Goal: Transaction & Acquisition: Purchase product/service

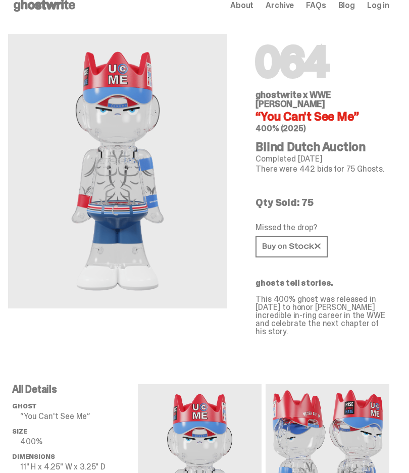
scroll to position [17, 0]
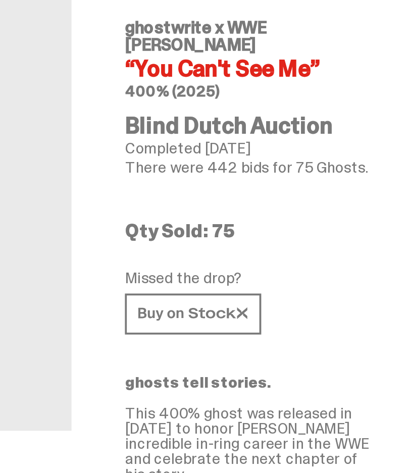
click at [263, 240] on icon at bounding box center [292, 244] width 58 height 8
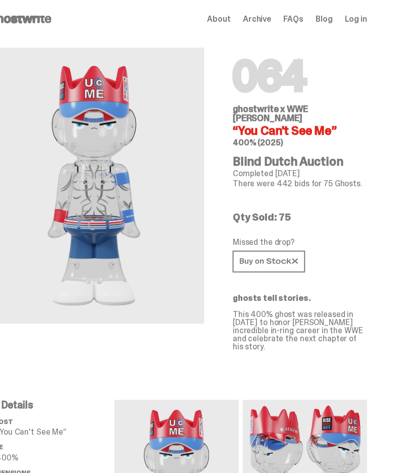
scroll to position [0, 0]
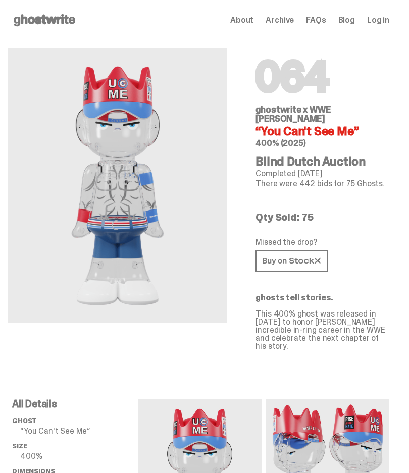
click at [287, 22] on span "Archive" at bounding box center [280, 20] width 28 height 8
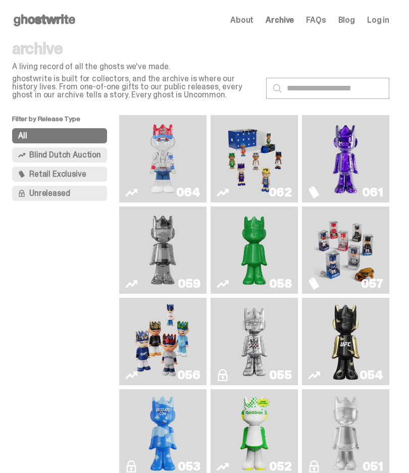
click at [171, 158] on img "You Can't See Me" at bounding box center [163, 158] width 64 height 79
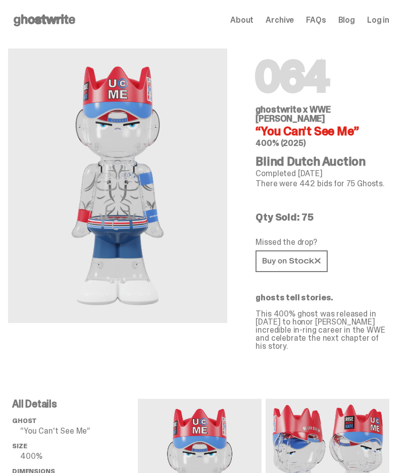
click at [389, 23] on span "Log in" at bounding box center [378, 20] width 22 height 8
